Goal: Information Seeking & Learning: Check status

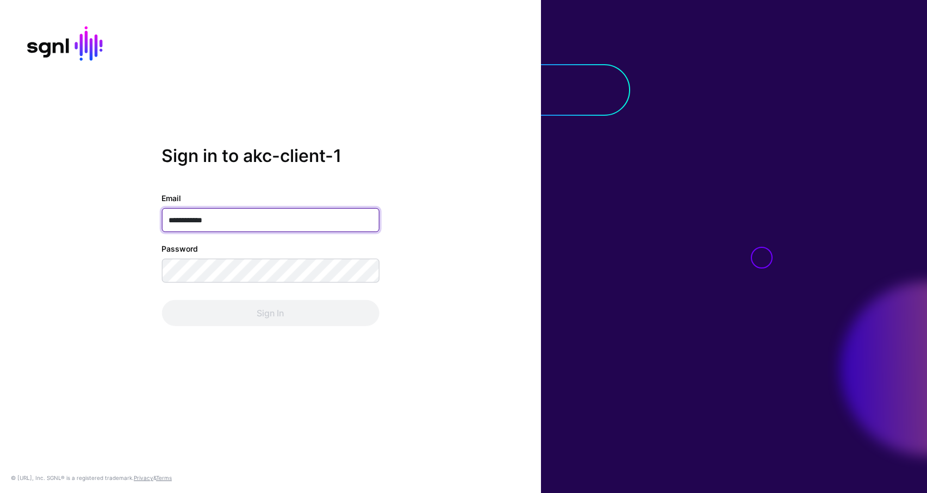
type input "**********"
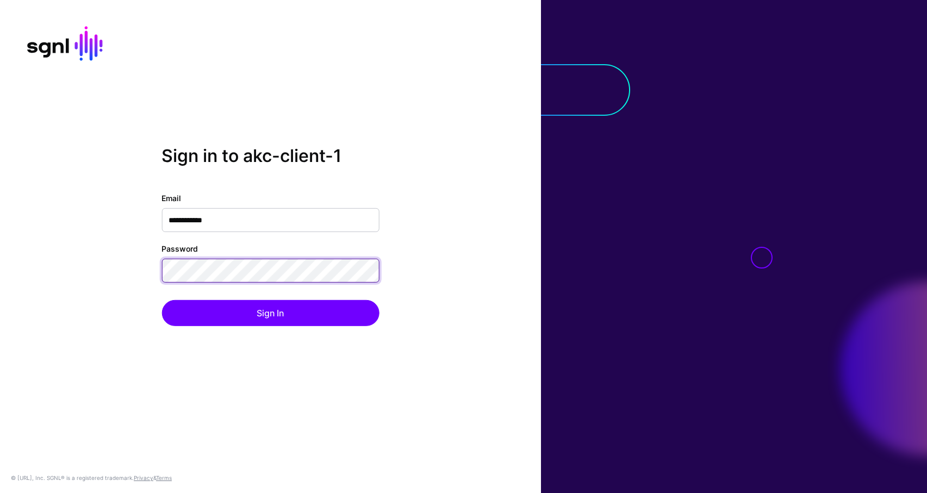
click at [162, 300] on button "Sign In" at bounding box center [271, 313] width 218 height 26
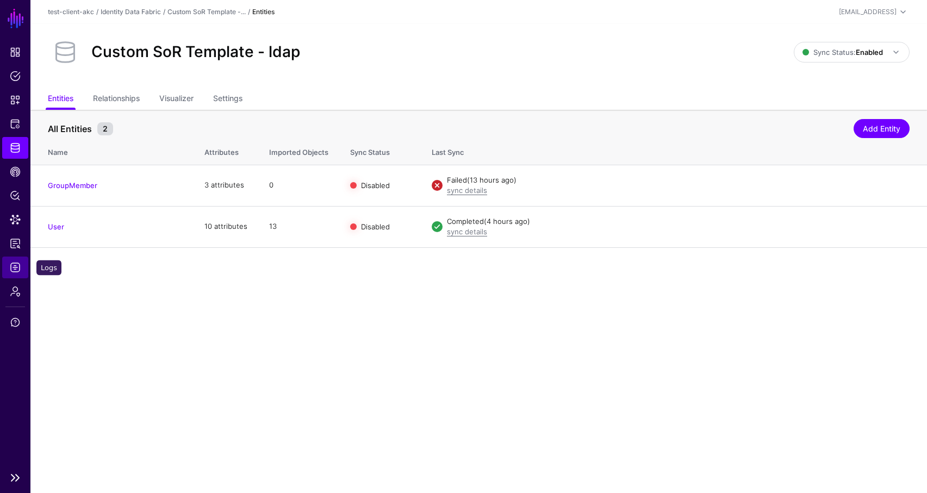
click at [15, 265] on span "Logs" at bounding box center [15, 267] width 11 height 11
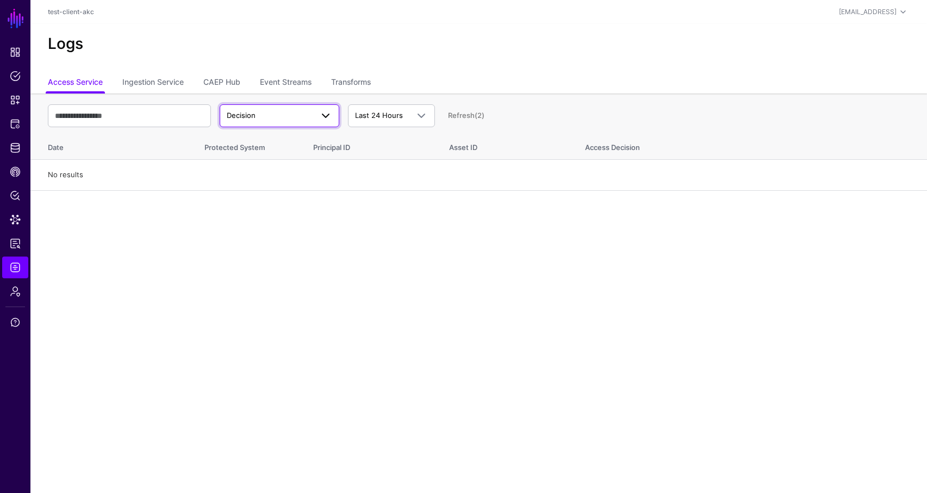
click at [275, 116] on span "Decision" at bounding box center [270, 115] width 86 height 11
click at [152, 77] on link "Ingestion Service" at bounding box center [152, 83] width 61 height 21
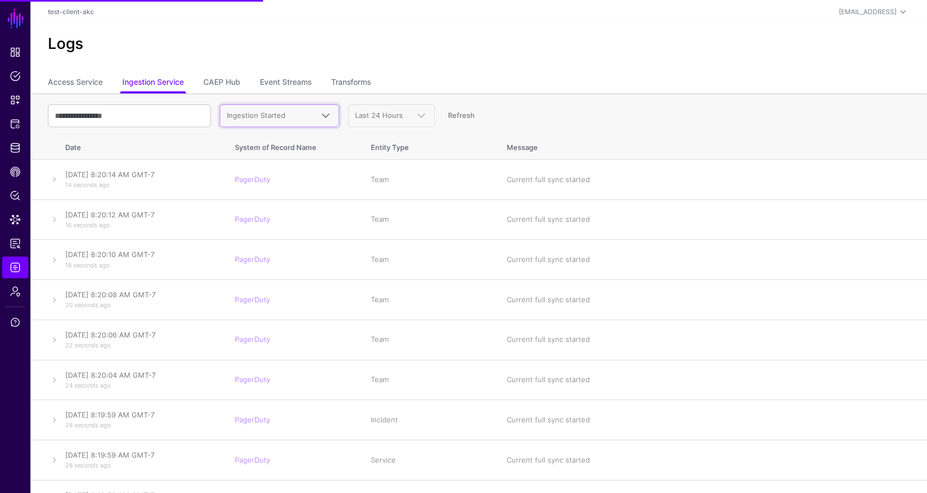
click at [263, 115] on span "Ingestion Started" at bounding box center [256, 115] width 59 height 9
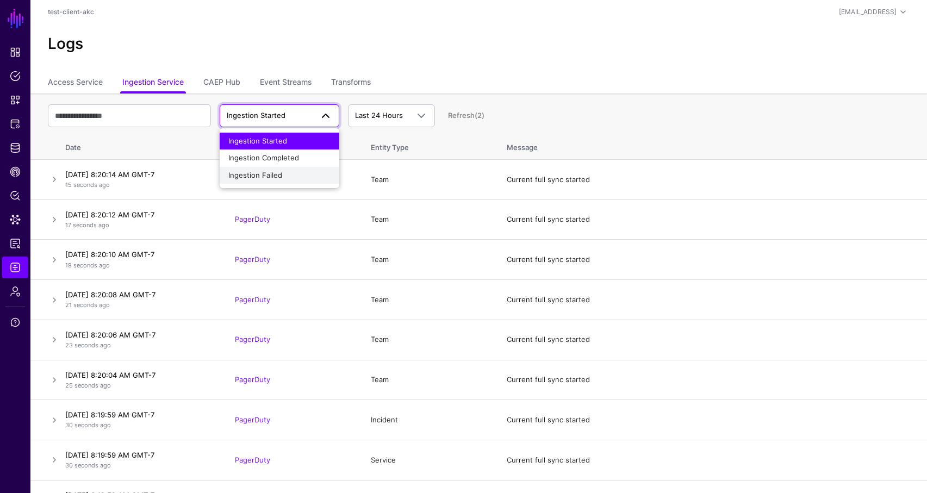
click at [264, 173] on span "Ingestion Failed" at bounding box center [255, 175] width 54 height 9
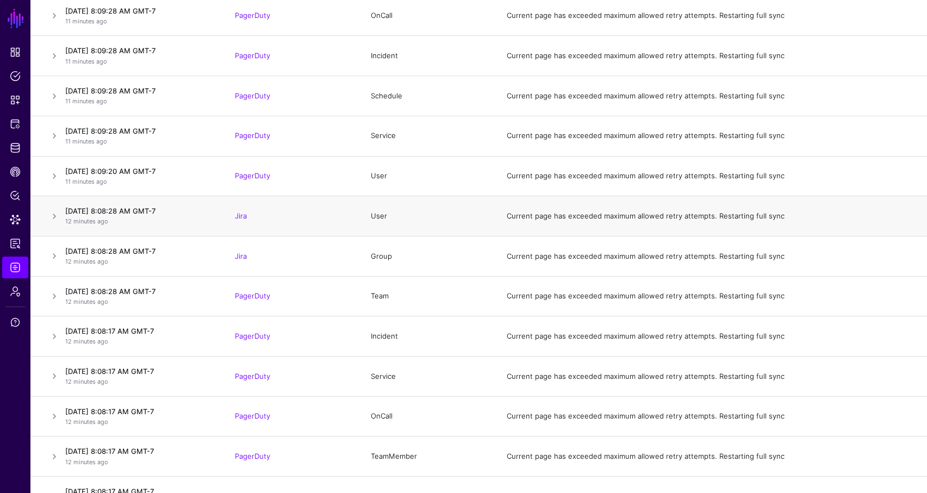
scroll to position [2769, 0]
click at [54, 215] on link at bounding box center [54, 215] width 13 height 13
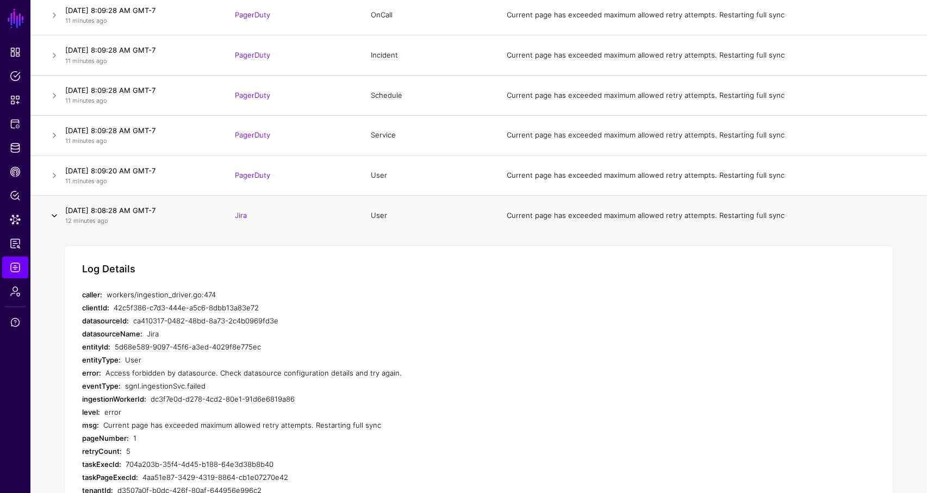
click at [54, 215] on link at bounding box center [54, 215] width 13 height 13
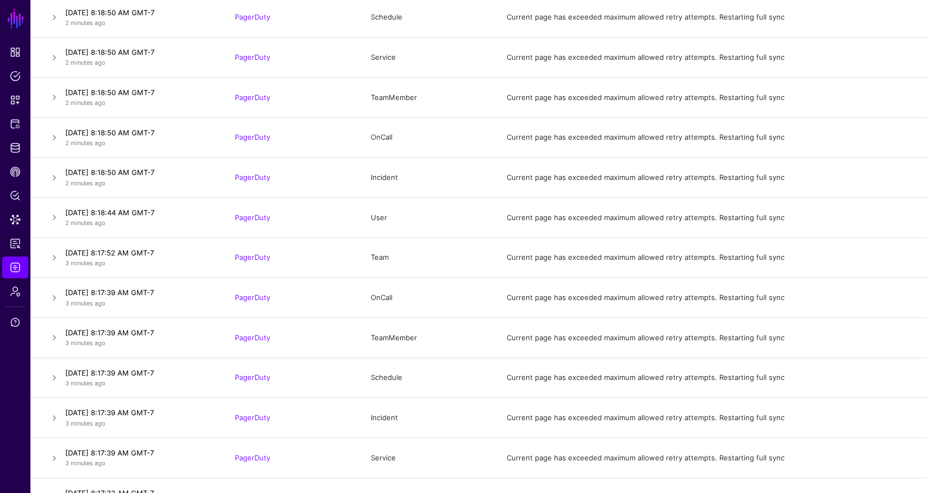
scroll to position [0, 0]
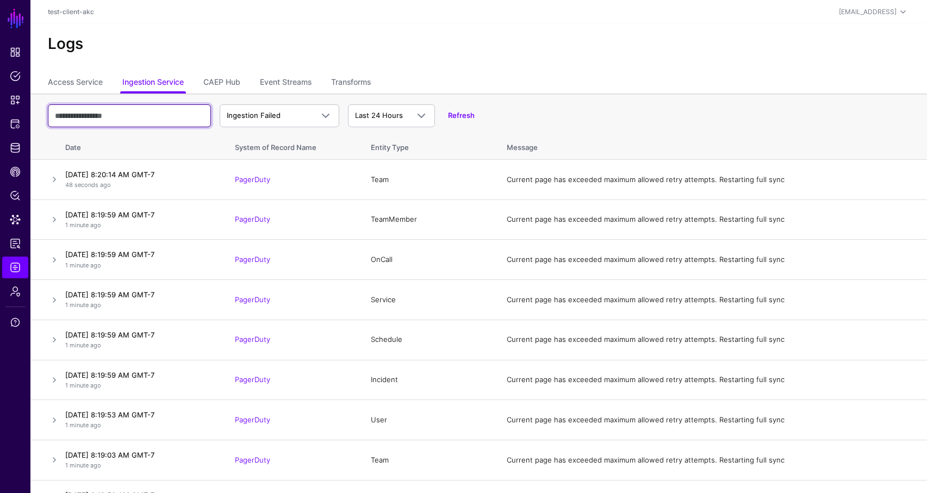
click at [147, 116] on input "text" at bounding box center [129, 115] width 163 height 23
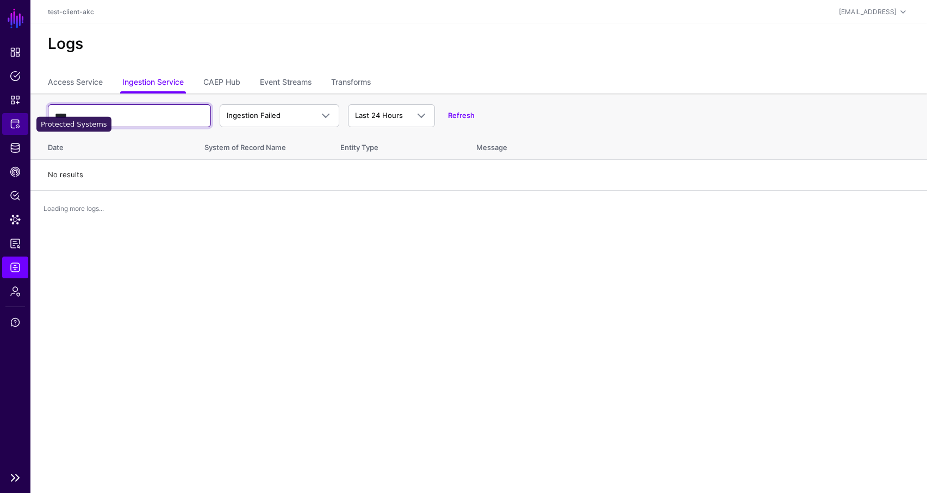
drag, startPoint x: 134, startPoint y: 115, endPoint x: 8, endPoint y: 113, distance: 126.2
click at [8, 113] on main "SGNL Dashboard Policies Snippets Protected Systems Identity Data Fabric CAEP Hu…" at bounding box center [463, 246] width 927 height 493
drag, startPoint x: 69, startPoint y: 115, endPoint x: 44, endPoint y: 113, distance: 25.7
click at [44, 113] on th "**** Ingestion Failed Ingestion Started Ingestion Completed Ingestion Failed La…" at bounding box center [478, 113] width 897 height 38
drag, startPoint x: 120, startPoint y: 113, endPoint x: 21, endPoint y: 103, distance: 99.5
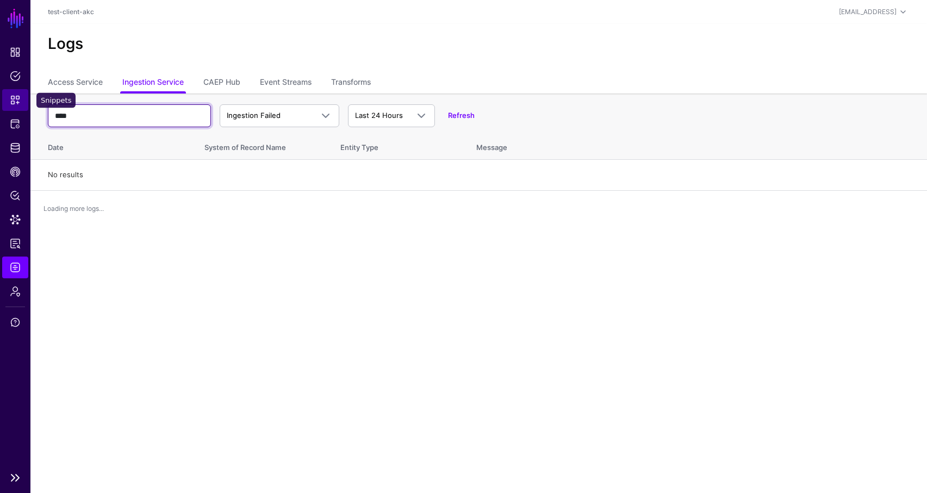
click at [21, 103] on main "SGNL Dashboard Policies Snippets Protected Systems Identity Data Fabric CAEP Hu…" at bounding box center [463, 246] width 927 height 493
type input "****"
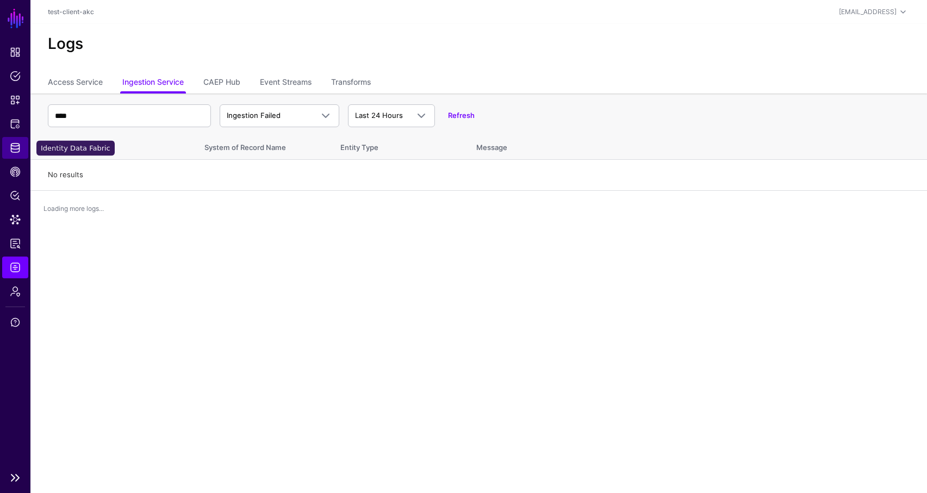
click at [13, 146] on span "Identity Data Fabric" at bounding box center [15, 147] width 11 height 11
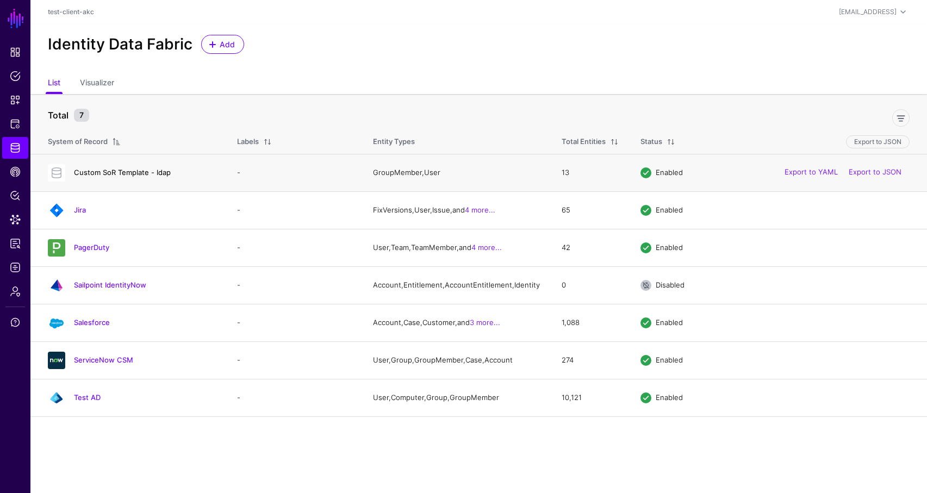
click at [103, 173] on link "Custom SoR Template - ldap" at bounding box center [122, 172] width 97 height 9
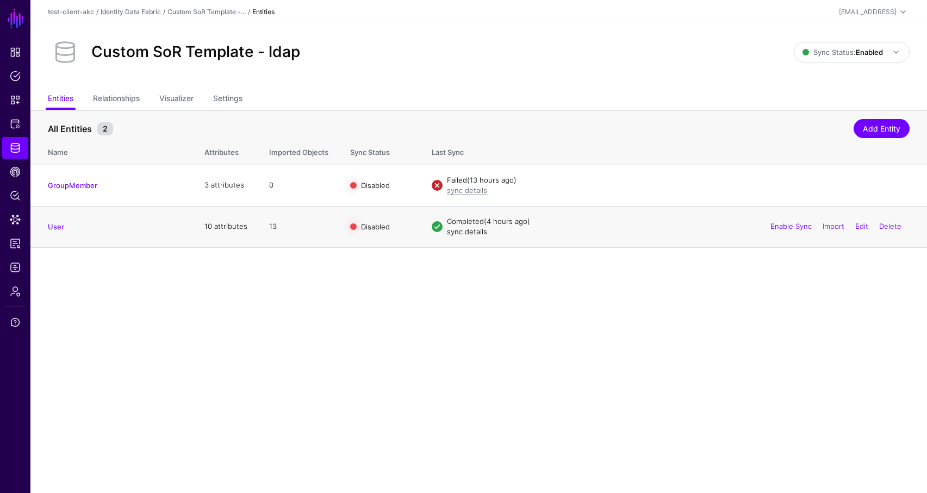
click at [462, 233] on link "sync details" at bounding box center [467, 231] width 40 height 9
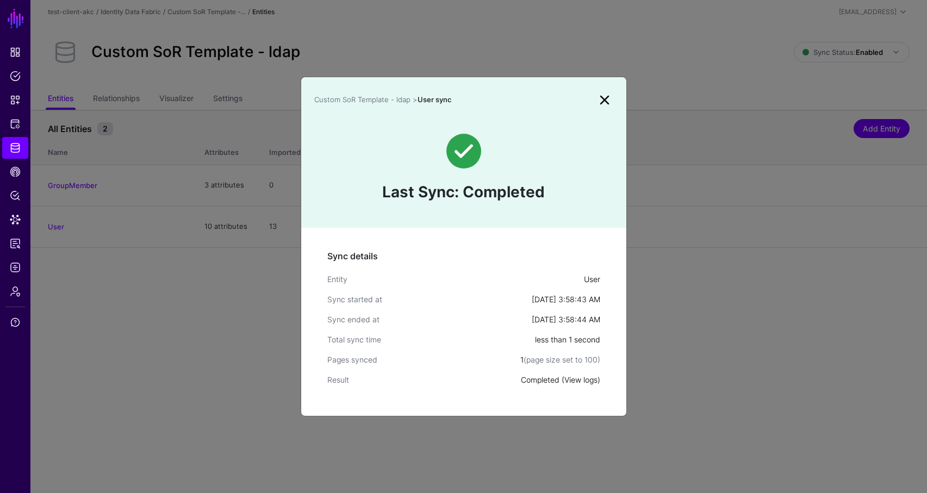
click at [580, 382] on link "View logs" at bounding box center [581, 379] width 33 height 9
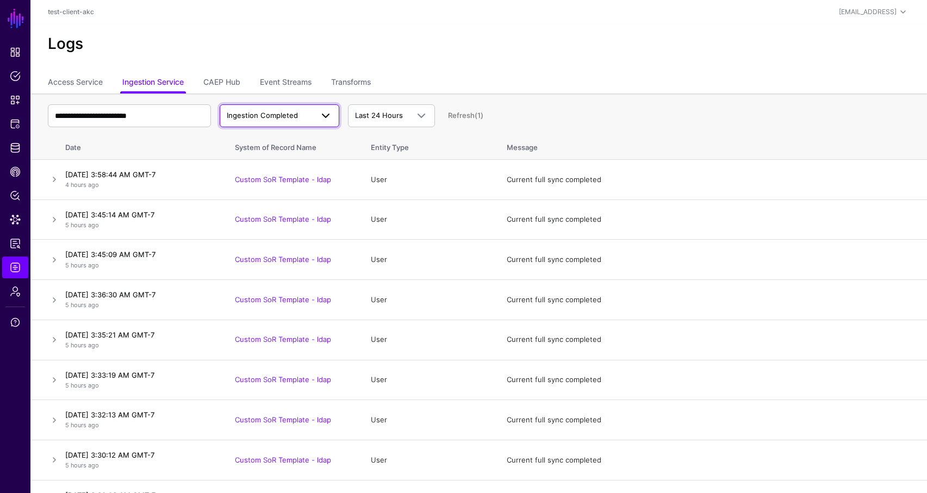
click at [279, 119] on span "Ingestion Completed" at bounding box center [262, 115] width 71 height 9
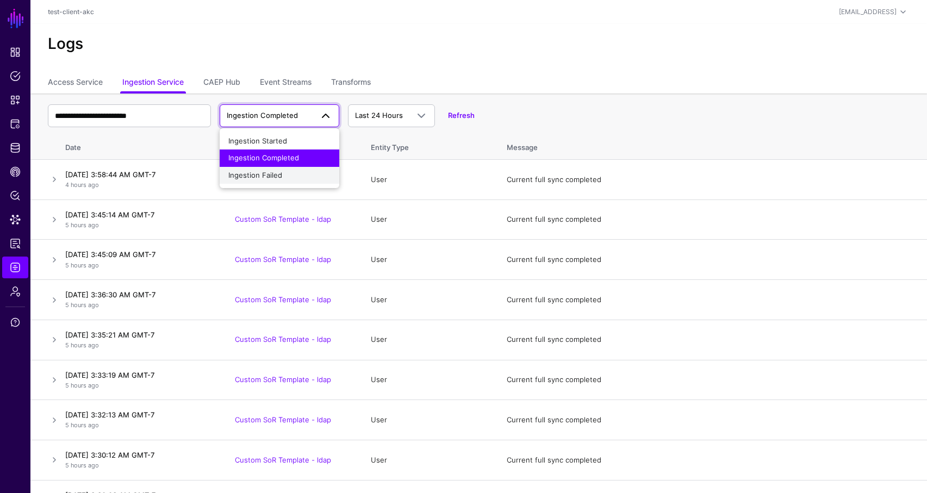
click at [284, 173] on div "Ingestion Failed" at bounding box center [279, 175] width 102 height 11
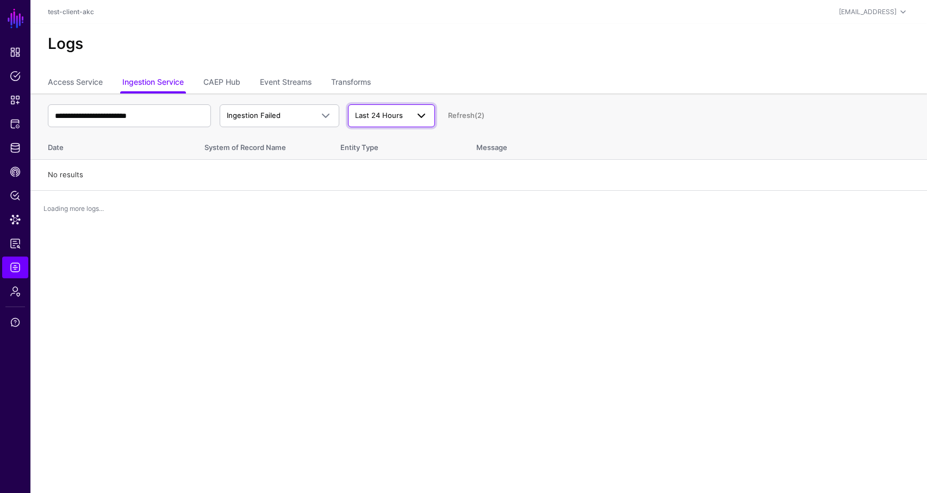
click at [396, 111] on span "Last 24 Hours" at bounding box center [379, 115] width 48 height 9
click at [389, 157] on span "Last 7 Days" at bounding box center [376, 157] width 39 height 9
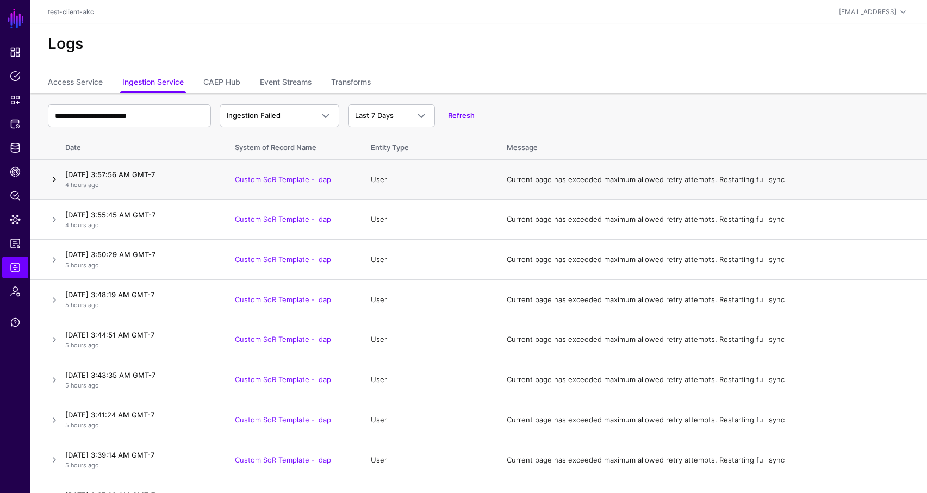
click at [54, 179] on link at bounding box center [54, 179] width 13 height 13
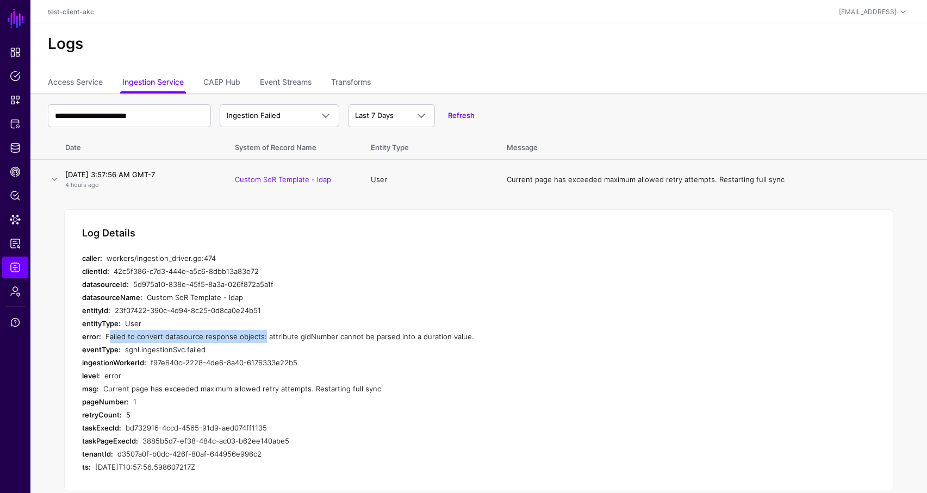
drag, startPoint x: 108, startPoint y: 336, endPoint x: 258, endPoint y: 333, distance: 150.7
click at [258, 333] on div "Failed to convert datasource response objects: attribute gidNumber cannot be pa…" at bounding box center [312, 336] width 412 height 13
copy div "Failed to convert datasource response objects"
